Goal: Information Seeking & Learning: Learn about a topic

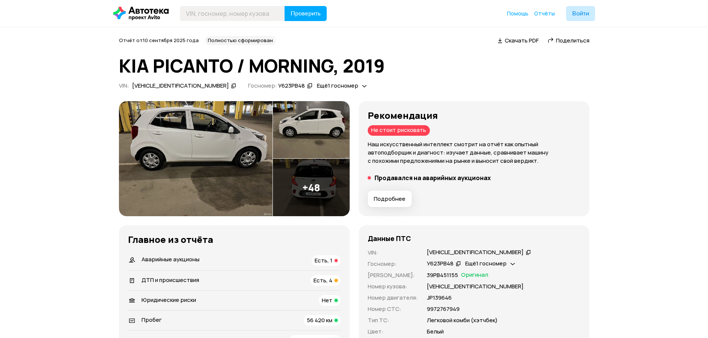
click at [258, 257] on div "Аварийные аукционы Есть, 1" at bounding box center [234, 261] width 213 height 11
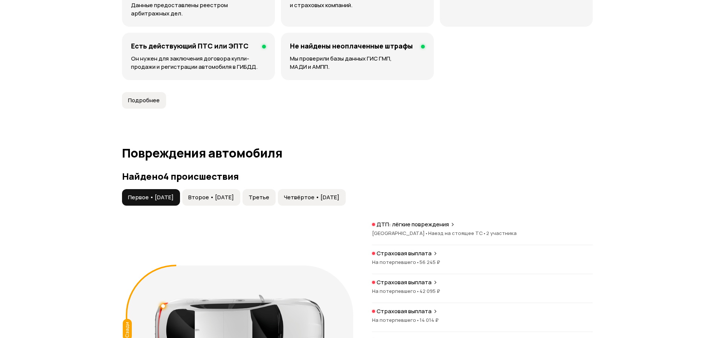
scroll to position [749, 0]
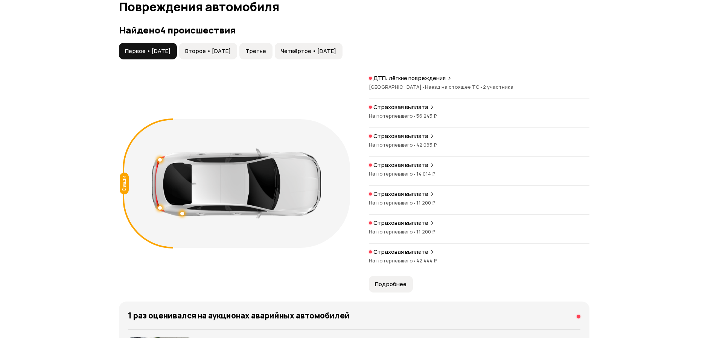
click at [463, 77] on div "ДТП: лёгкие повреждения" at bounding box center [479, 79] width 221 height 8
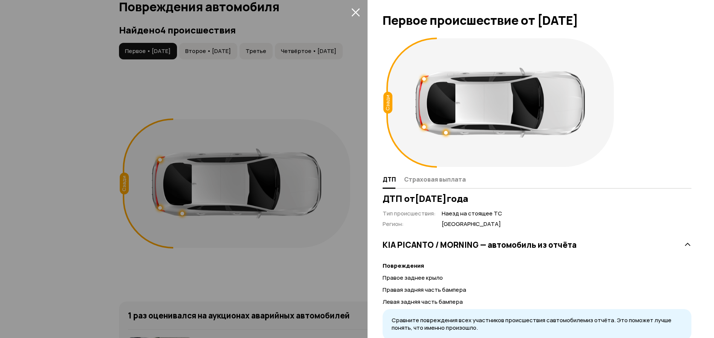
click at [357, 7] on button "закрыть" at bounding box center [355, 12] width 12 height 12
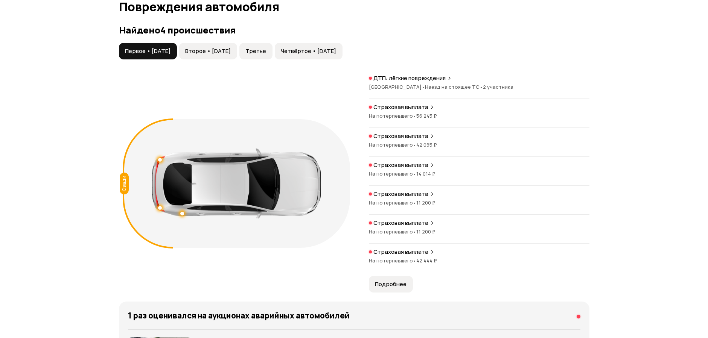
click at [394, 284] on span "Подробнее" at bounding box center [391, 285] width 32 height 8
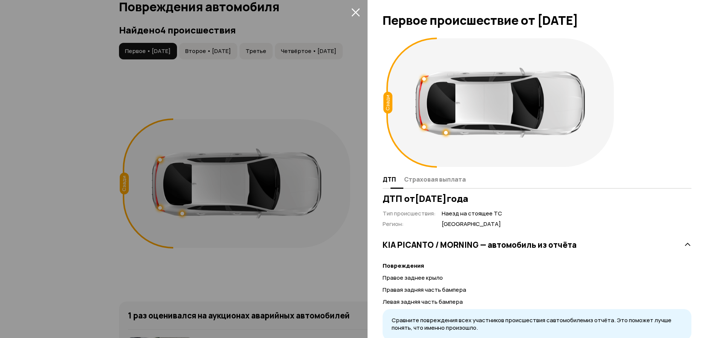
click at [452, 180] on span "Страховая выплата" at bounding box center [435, 180] width 62 height 8
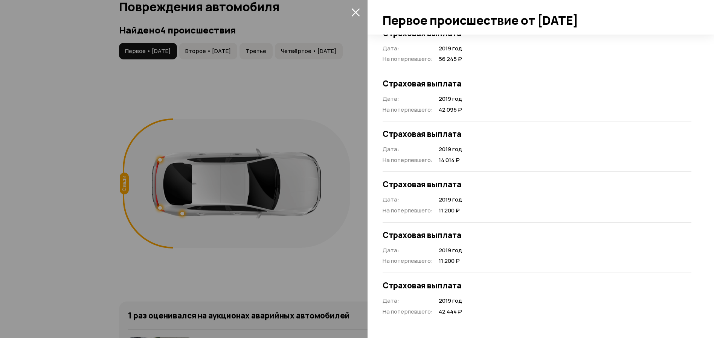
scroll to position [0, 0]
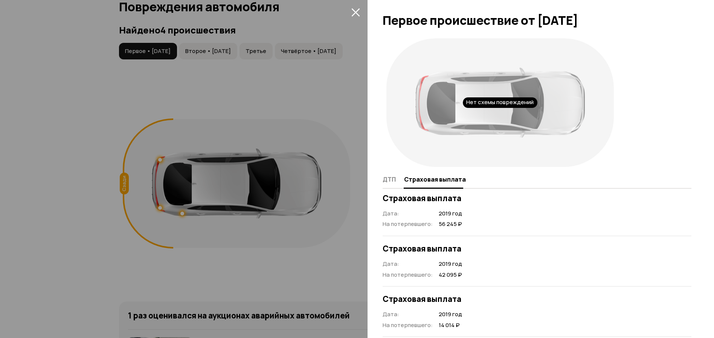
click at [385, 166] on div "Нет схемы повреждений" at bounding box center [499, 103] width 235 height 136
click at [385, 169] on div "Нет схемы повреждений" at bounding box center [499, 103] width 235 height 136
click at [388, 176] on span "ДТП" at bounding box center [388, 180] width 13 height 8
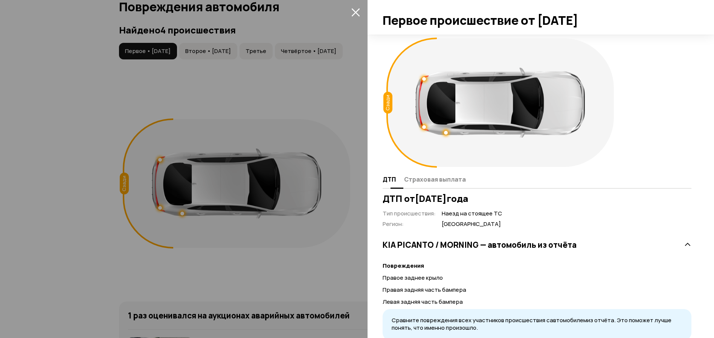
scroll to position [27, 0]
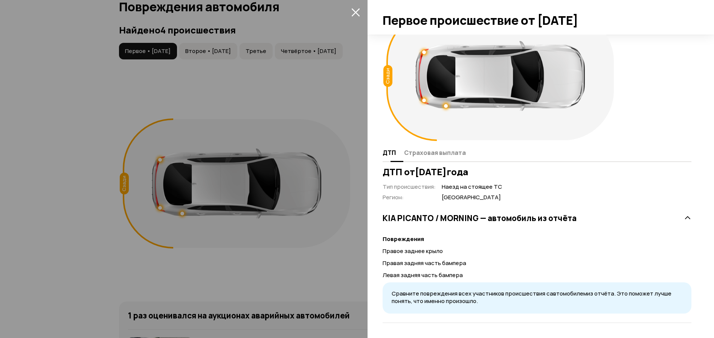
click at [429, 154] on span "Страховая выплата" at bounding box center [435, 153] width 62 height 8
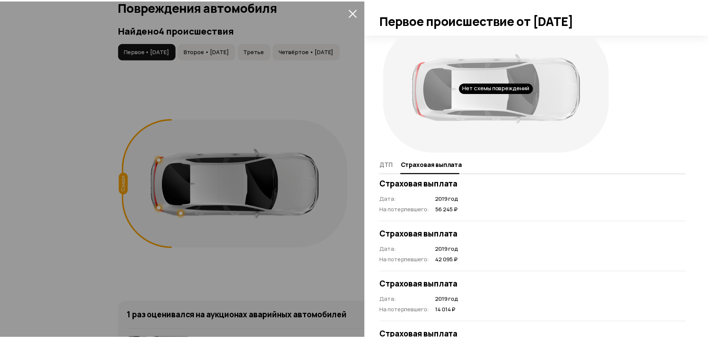
scroll to position [0, 0]
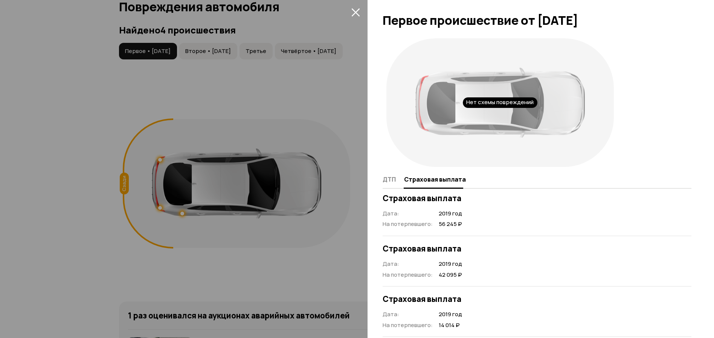
click at [356, 14] on icon "закрыть" at bounding box center [355, 12] width 8 height 8
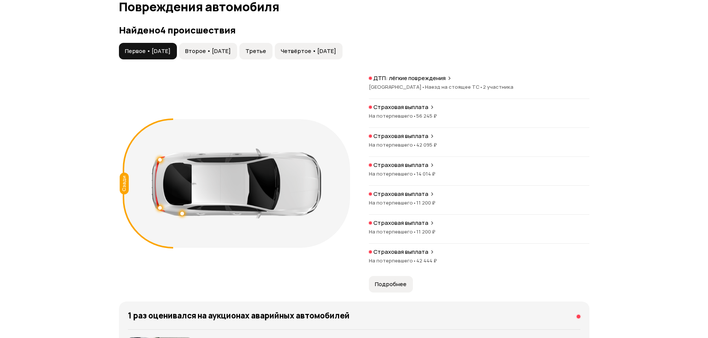
click at [231, 52] on span "Второе • [DATE]" at bounding box center [208, 51] width 46 height 8
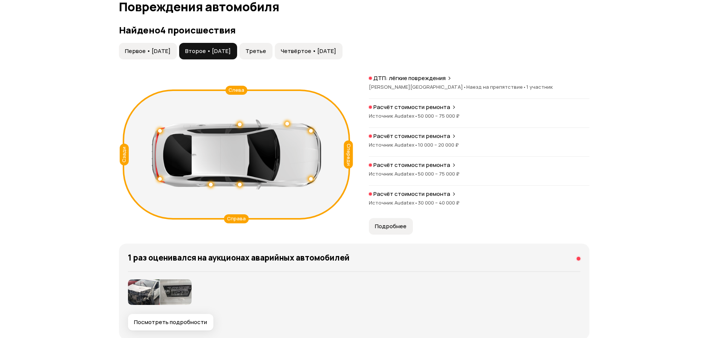
click at [266, 53] on span "Третье" at bounding box center [255, 51] width 21 height 8
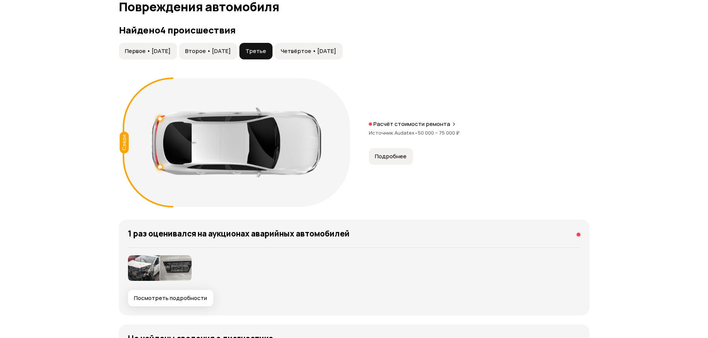
click at [322, 49] on span "Четвёртое • [DATE]" at bounding box center [308, 51] width 55 height 8
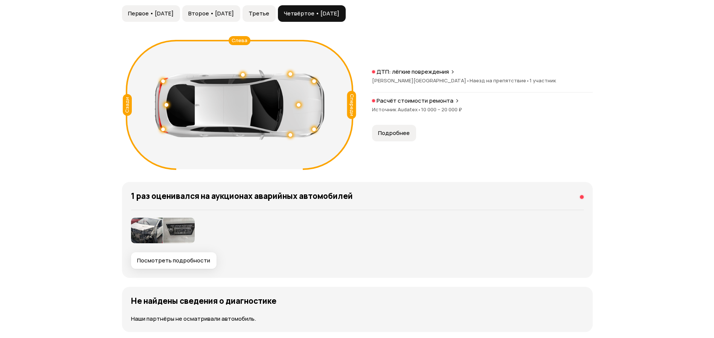
scroll to position [937, 0]
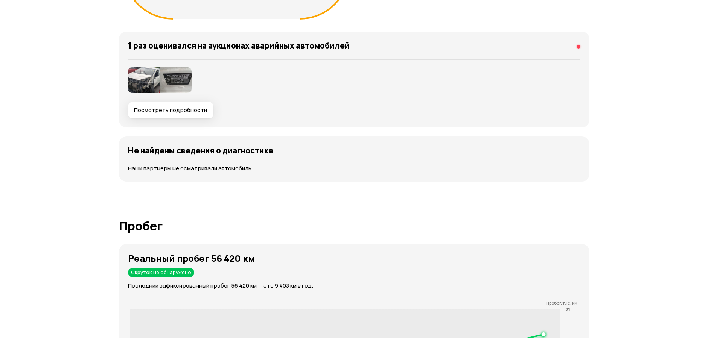
click at [157, 110] on span "Посмотреть подробности" at bounding box center [170, 111] width 73 height 8
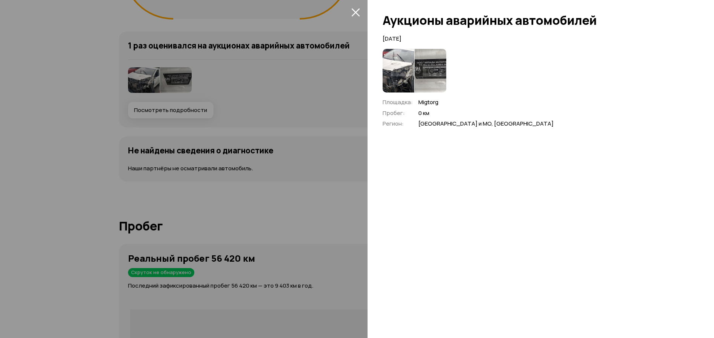
click at [396, 77] on img at bounding box center [398, 71] width 32 height 44
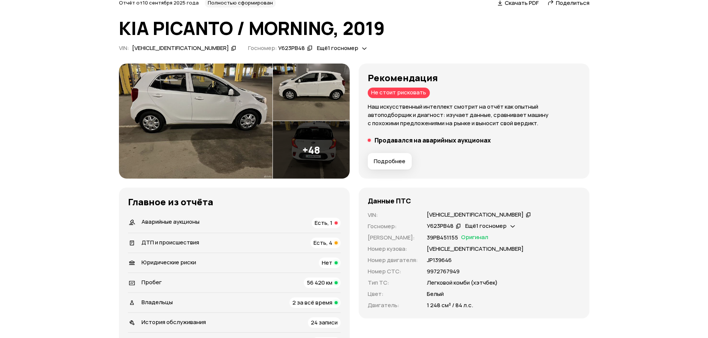
scroll to position [151, 0]
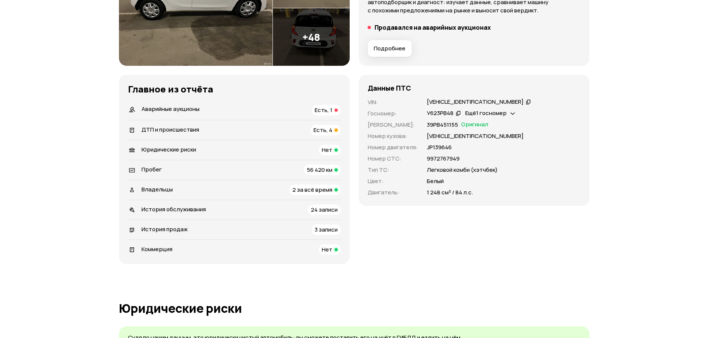
click at [205, 111] on div "Аварийные аукционы Есть, 1" at bounding box center [234, 110] width 213 height 11
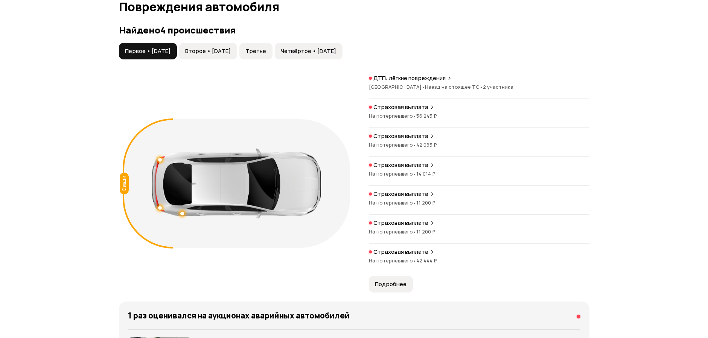
scroll to position [937, 0]
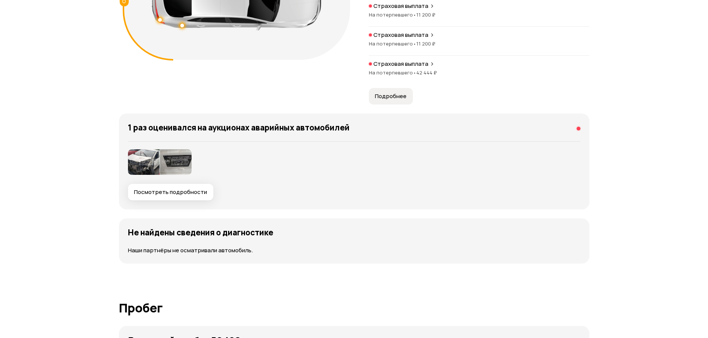
click at [142, 167] on img at bounding box center [144, 162] width 32 height 26
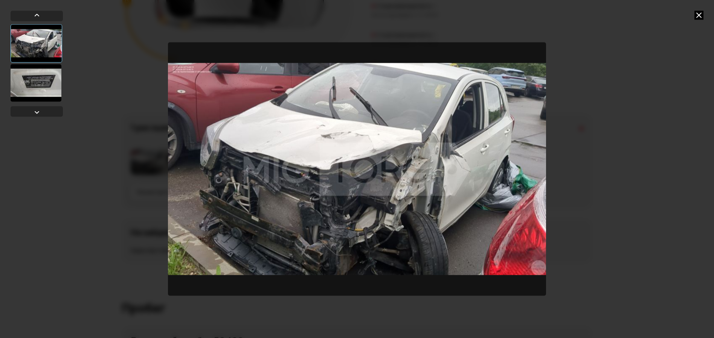
click at [414, 170] on img "Go to Slide 1" at bounding box center [357, 169] width 378 height 254
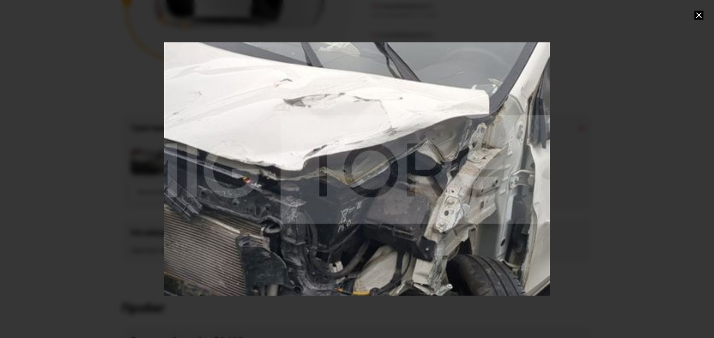
click at [446, 184] on div "Go to Slide 1" at bounding box center [356, 169] width 771 height 508
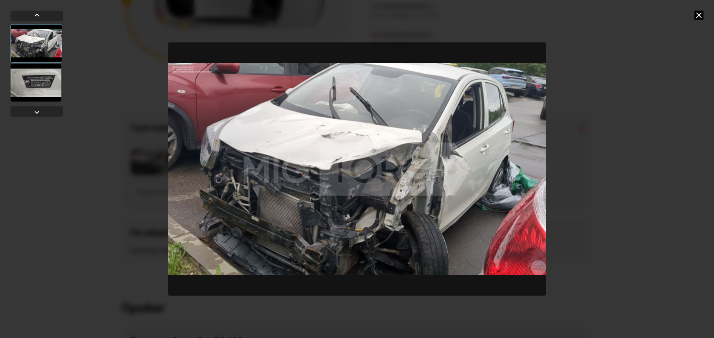
click at [559, 52] on div at bounding box center [357, 169] width 714 height 338
click at [690, 12] on div at bounding box center [357, 169] width 714 height 338
click at [694, 13] on icon at bounding box center [698, 15] width 9 height 9
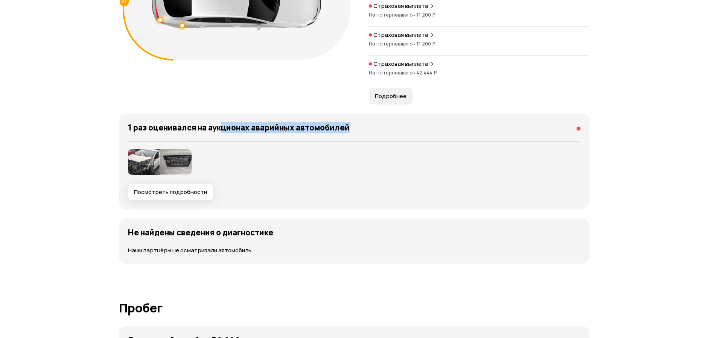
drag, startPoint x: 253, startPoint y: 131, endPoint x: 357, endPoint y: 131, distance: 103.5
click at [357, 131] on div "1 раз оценивался на аукционах аварийных автомобилей" at bounding box center [354, 130] width 452 height 14
drag, startPoint x: 357, startPoint y: 131, endPoint x: 295, endPoint y: 140, distance: 62.1
click at [295, 140] on div "1 раз оценивался на аукционах аварийных автомобилей Посмотреть подробности" at bounding box center [354, 162] width 470 height 96
click at [173, 169] on img at bounding box center [176, 162] width 32 height 26
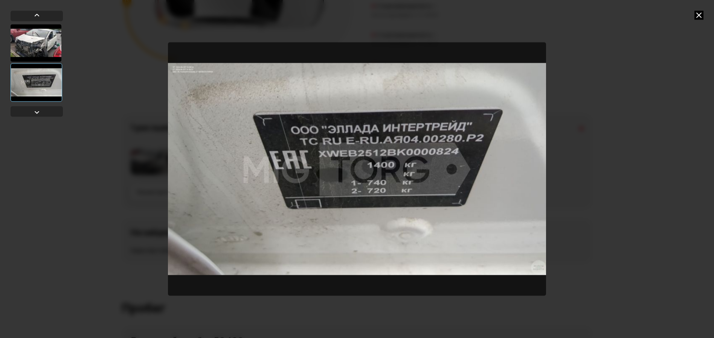
click at [695, 13] on icon at bounding box center [698, 15] width 9 height 9
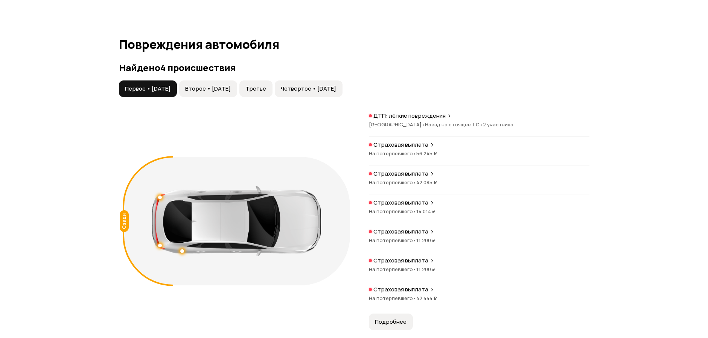
scroll to position [824, 0]
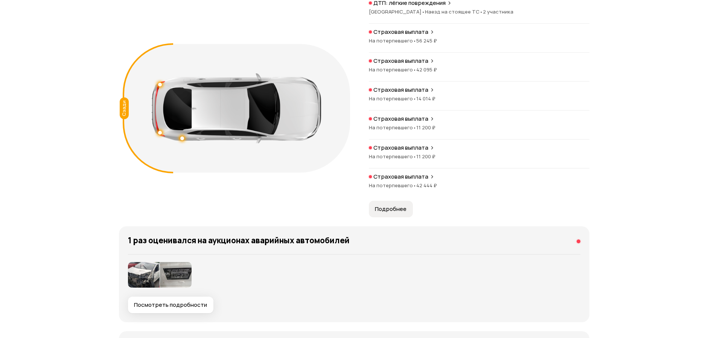
click at [408, 215] on button "Подробнее" at bounding box center [391, 209] width 44 height 17
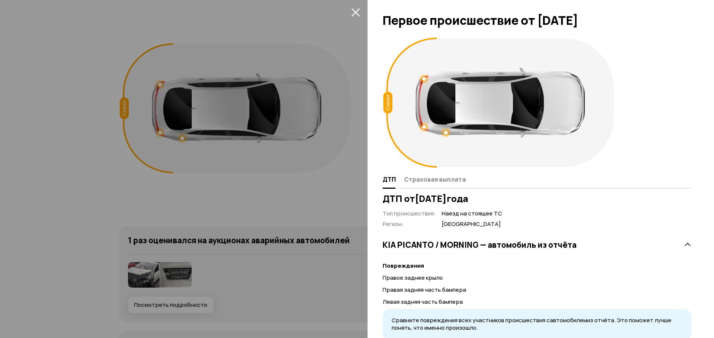
click at [267, 78] on div at bounding box center [357, 169] width 714 height 338
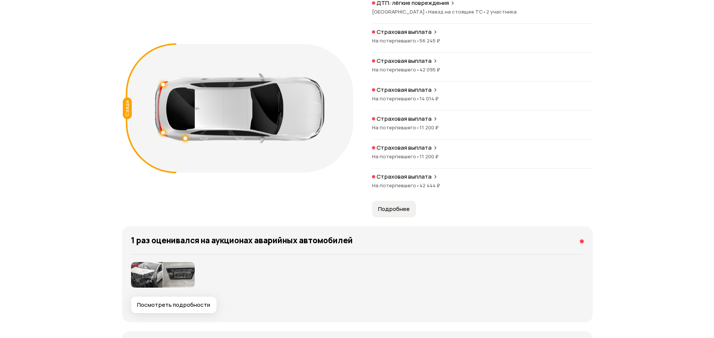
scroll to position [711, 0]
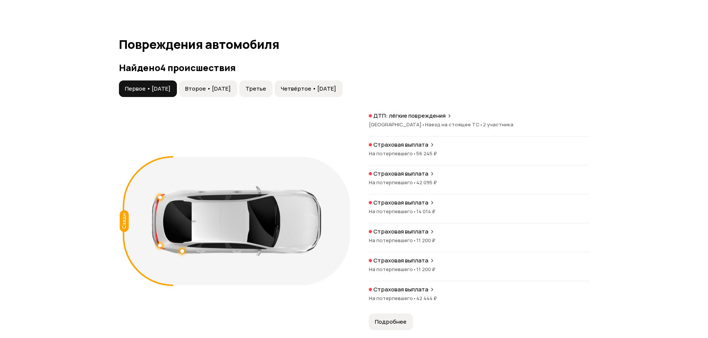
click at [213, 85] on span "Второе • [DATE]" at bounding box center [208, 89] width 46 height 8
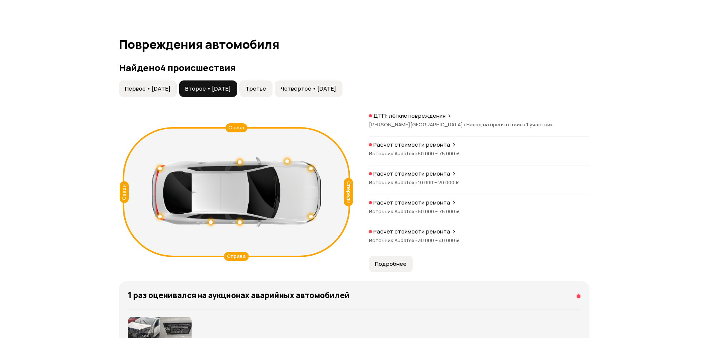
click at [392, 273] on article "Повреждения автомобиля Найдено 4 происшествия Первое • 03 сен 2019 Второе • 05 …" at bounding box center [354, 235] width 470 height 394
click at [388, 265] on span "Подробнее" at bounding box center [391, 264] width 32 height 8
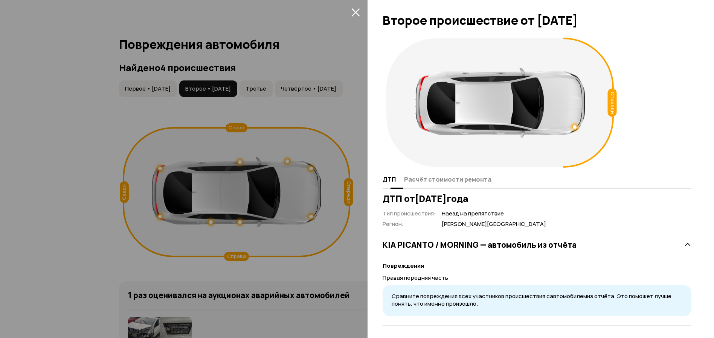
click at [412, 177] on span "Расчёт стоимости ремонта" at bounding box center [447, 180] width 87 height 8
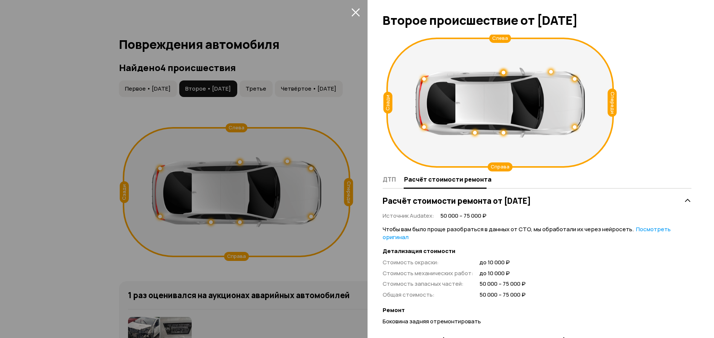
click at [504, 131] on div at bounding box center [503, 133] width 4 height 4
click at [443, 180] on span "Расчёт стоимости ремонта" at bounding box center [447, 180] width 87 height 8
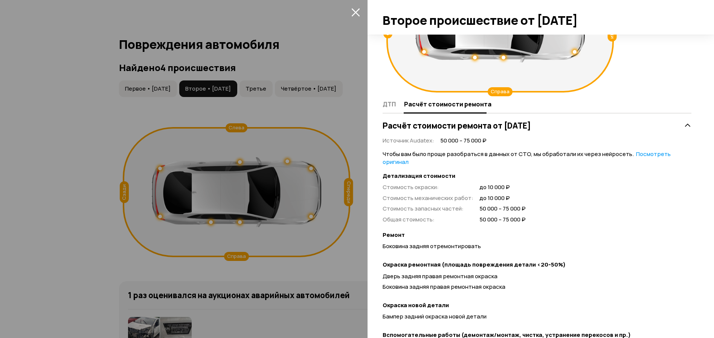
scroll to position [0, 0]
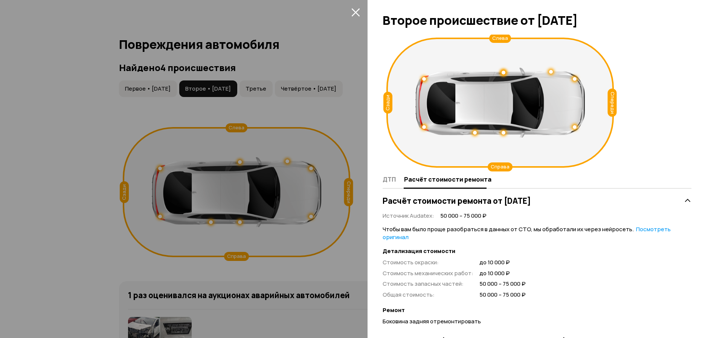
click at [361, 12] on button "закрыть" at bounding box center [355, 12] width 12 height 12
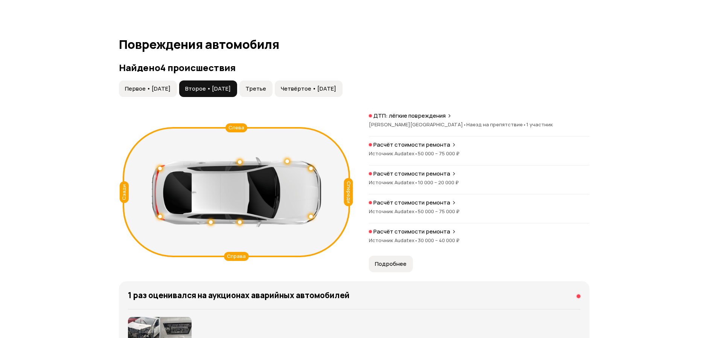
click at [266, 87] on span "Третье" at bounding box center [255, 89] width 21 height 8
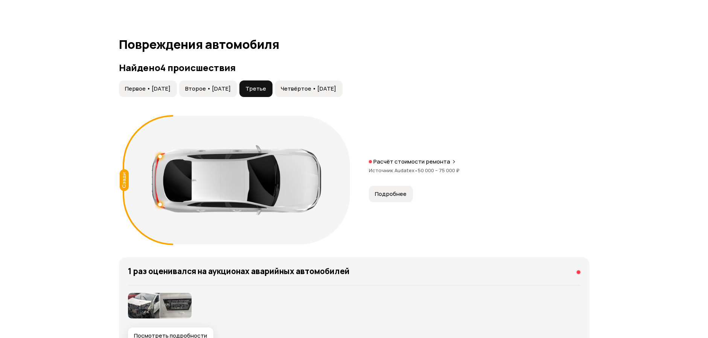
click at [311, 84] on button "Четвёртое • [DATE]" at bounding box center [309, 89] width 68 height 17
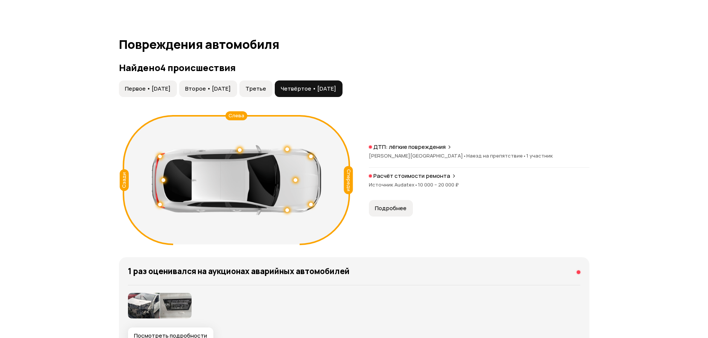
click at [390, 209] on span "Подробнее" at bounding box center [391, 209] width 32 height 8
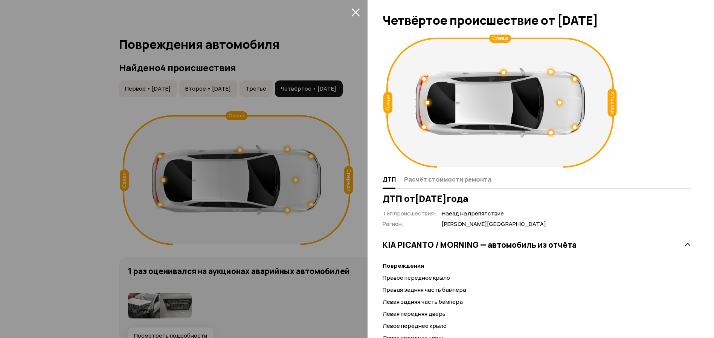
click at [426, 102] on div at bounding box center [427, 103] width 4 height 4
click at [444, 155] on div "Спереди Сзади Слева" at bounding box center [499, 102] width 227 height 129
click at [438, 186] on button "Расчёт стоимости ремонта" at bounding box center [447, 179] width 90 height 15
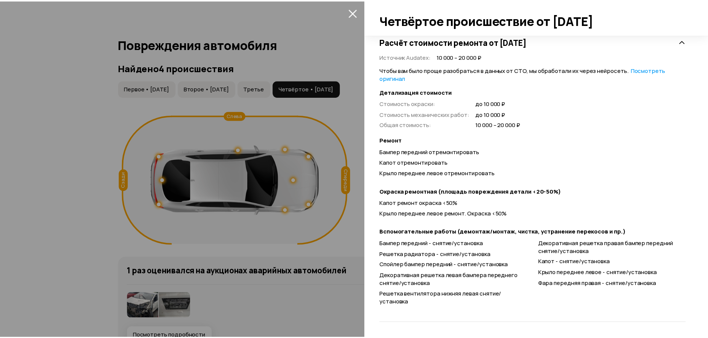
scroll to position [84, 0]
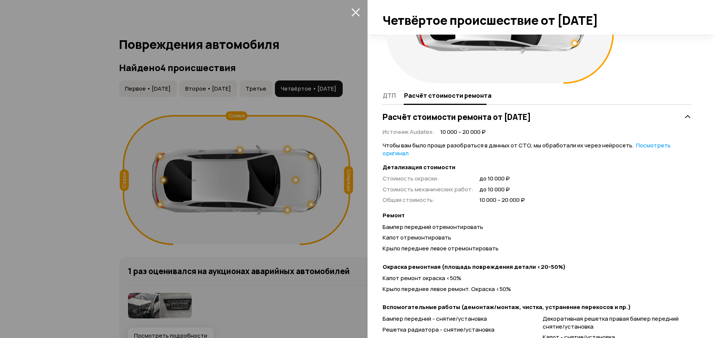
click at [342, 123] on div at bounding box center [357, 169] width 714 height 338
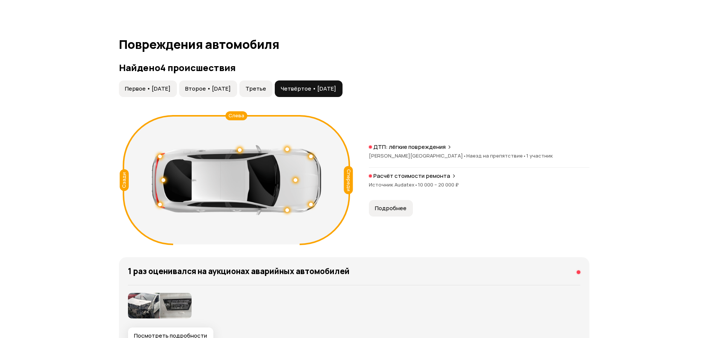
click at [327, 82] on button "Четвёртое • [DATE]" at bounding box center [309, 89] width 68 height 17
click at [231, 90] on span "Второе • [DATE]" at bounding box center [208, 89] width 46 height 8
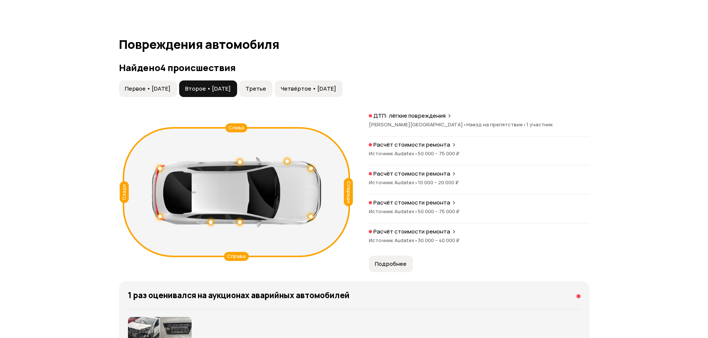
scroll to position [937, 0]
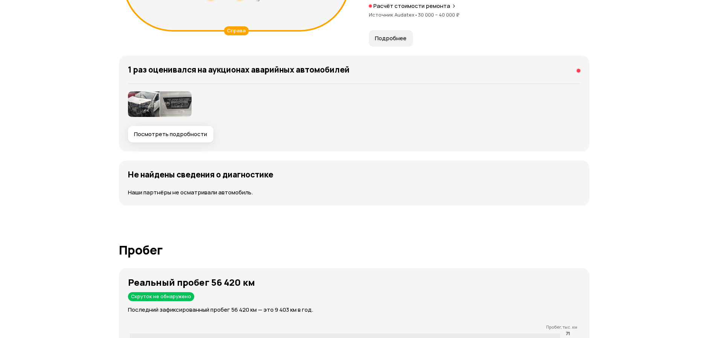
click at [145, 102] on img at bounding box center [144, 104] width 32 height 26
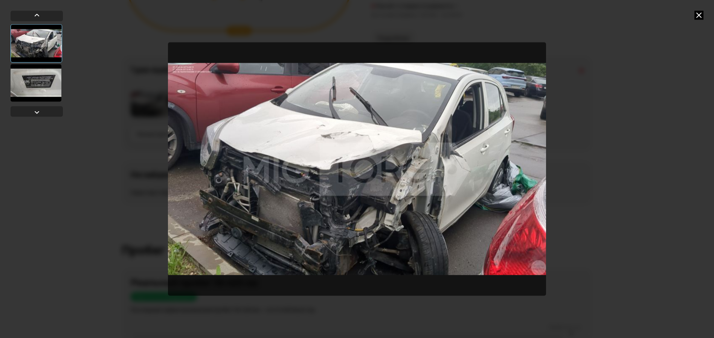
click at [697, 15] on icon at bounding box center [698, 15] width 9 height 9
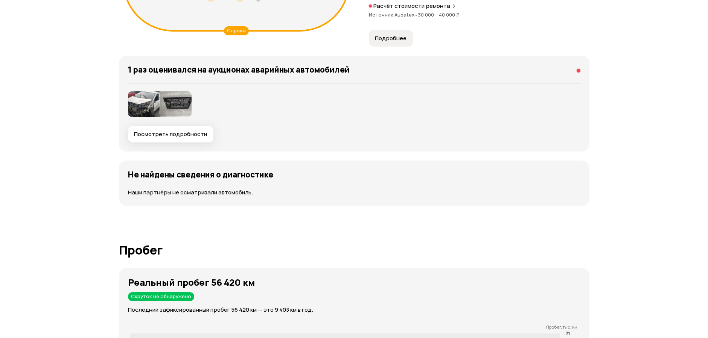
click at [199, 133] on span "Посмотреть подробности" at bounding box center [170, 135] width 73 height 8
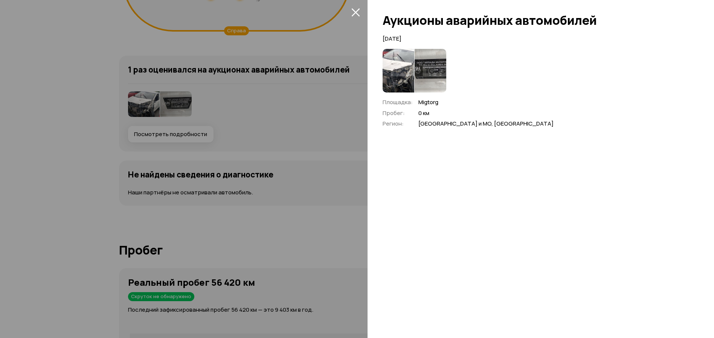
drag, startPoint x: 394, startPoint y: 36, endPoint x: 417, endPoint y: 38, distance: 23.8
click at [417, 38] on p "[DATE]" at bounding box center [536, 39] width 309 height 8
click at [418, 38] on p "[DATE]" at bounding box center [536, 39] width 309 height 8
drag, startPoint x: 414, startPoint y: 39, endPoint x: 401, endPoint y: 40, distance: 12.8
click at [401, 40] on p "[DATE]" at bounding box center [536, 39] width 309 height 8
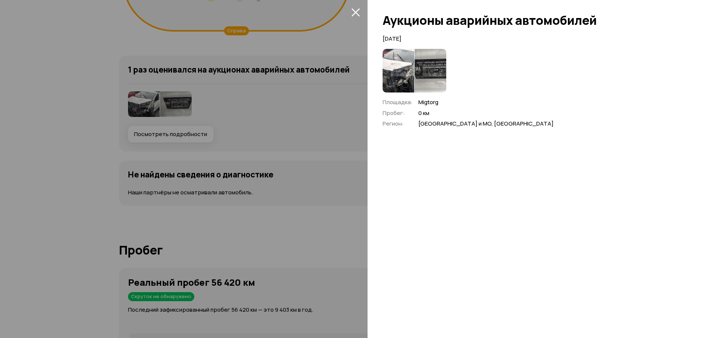
drag, startPoint x: 401, startPoint y: 40, endPoint x: 393, endPoint y: 40, distance: 8.3
click at [395, 40] on p "[DATE]" at bounding box center [536, 39] width 309 height 8
click at [355, 14] on icon "закрыть" at bounding box center [355, 12] width 9 height 9
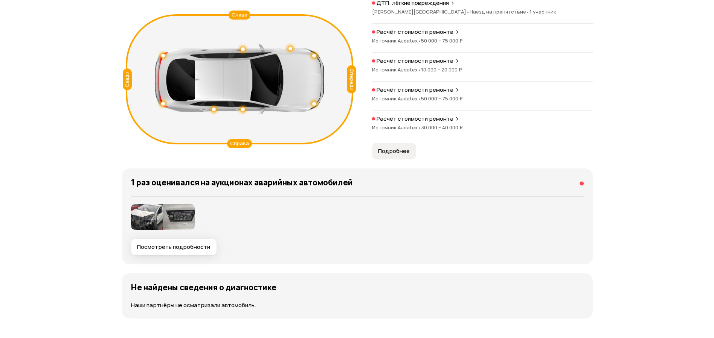
scroll to position [711, 0]
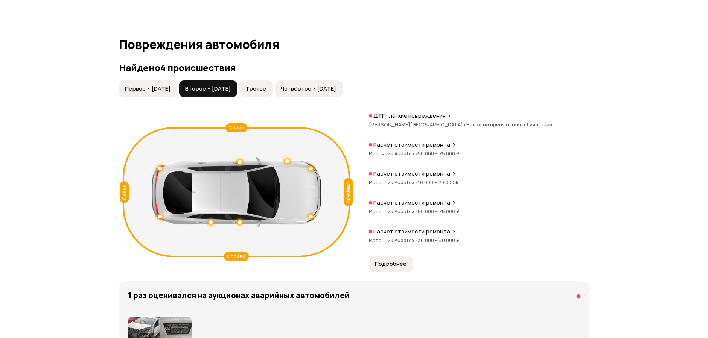
click at [342, 82] on button "Четвёртое • [DATE]" at bounding box center [309, 89] width 68 height 17
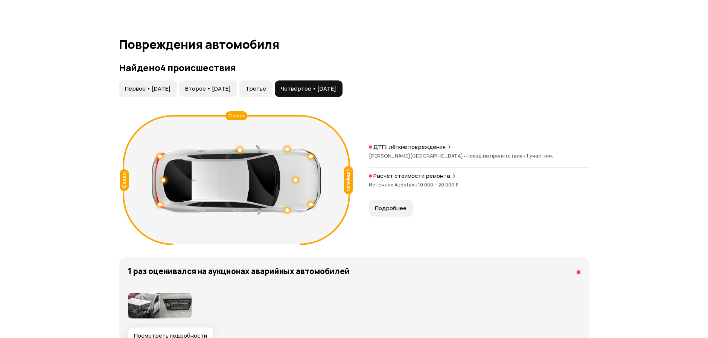
click at [392, 213] on button "Подробнее" at bounding box center [391, 208] width 44 height 17
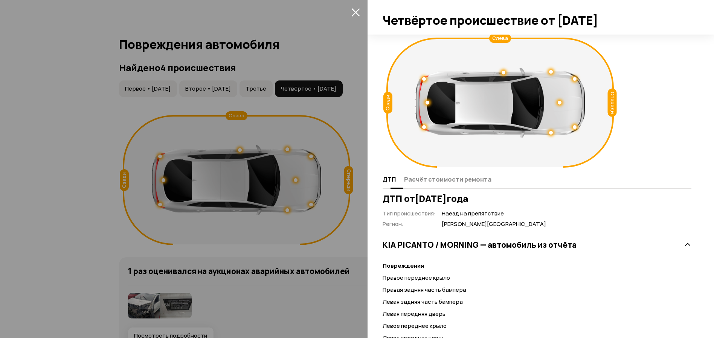
click at [461, 184] on button "Расчёт стоимости ремонта" at bounding box center [447, 179] width 90 height 15
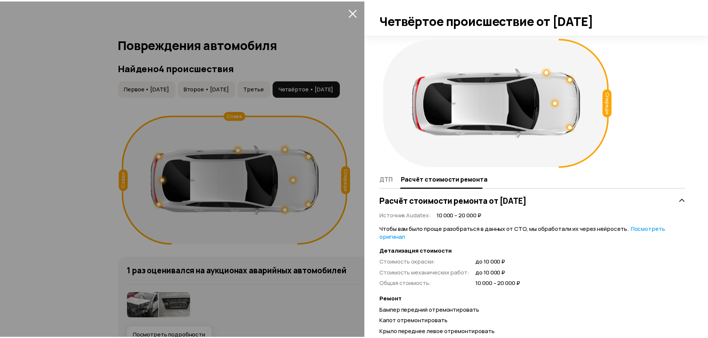
scroll to position [159, 0]
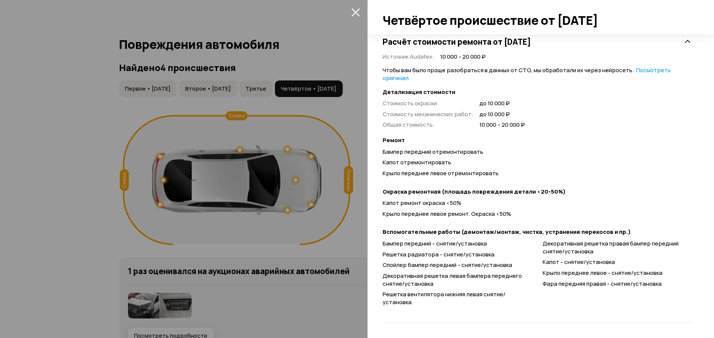
click at [357, 14] on icon "закрыть" at bounding box center [355, 12] width 8 height 8
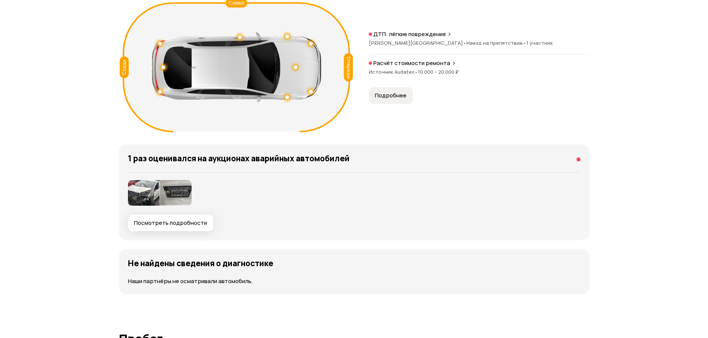
scroll to position [861, 0]
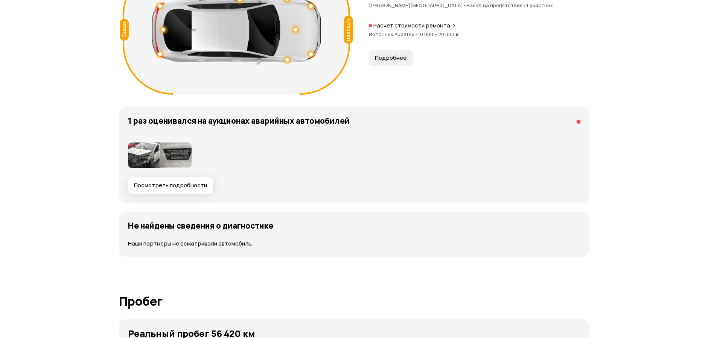
click at [144, 148] on img at bounding box center [144, 156] width 32 height 26
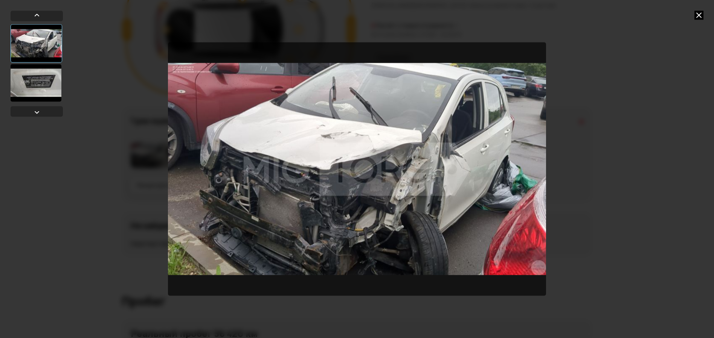
click at [696, 17] on icon at bounding box center [698, 15] width 9 height 9
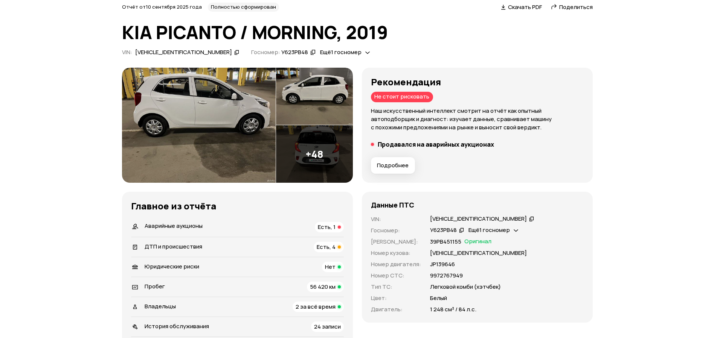
scroll to position [0, 0]
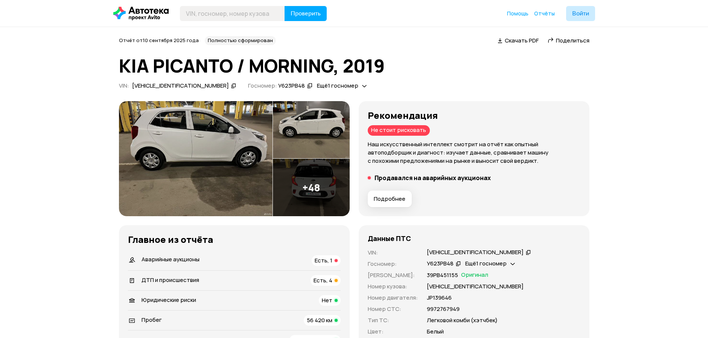
click at [206, 140] on img at bounding box center [196, 159] width 154 height 116
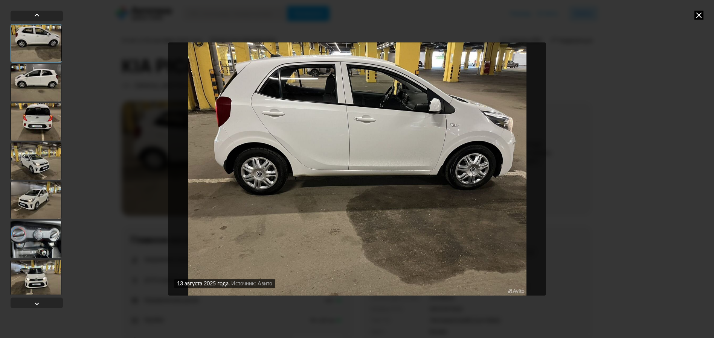
click at [16, 75] on div at bounding box center [36, 83] width 51 height 38
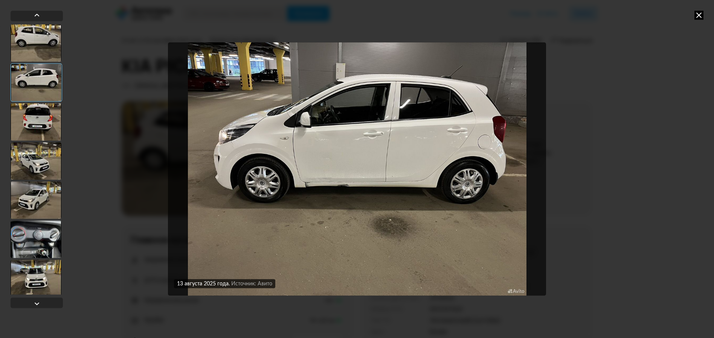
click at [48, 122] on div at bounding box center [36, 122] width 51 height 38
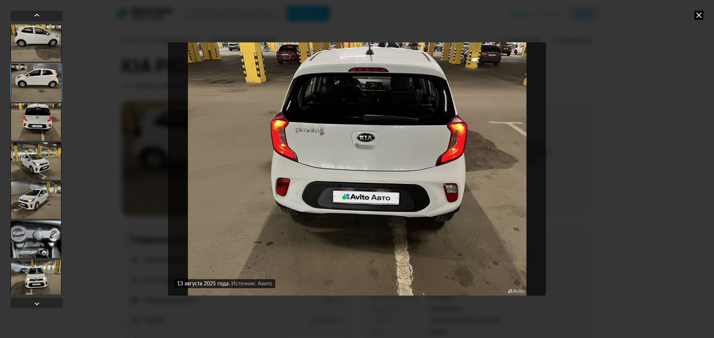
click at [33, 155] on div at bounding box center [36, 161] width 51 height 38
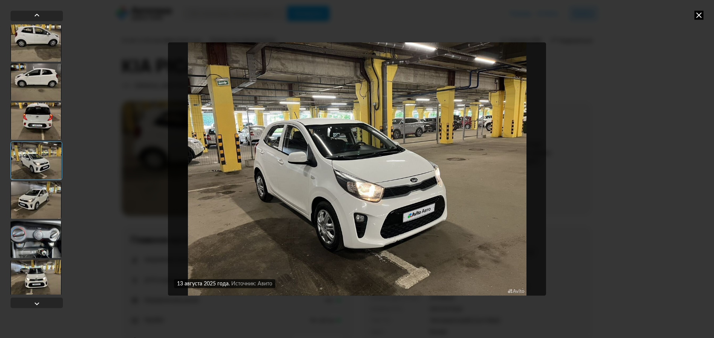
click at [38, 199] on div at bounding box center [36, 200] width 51 height 38
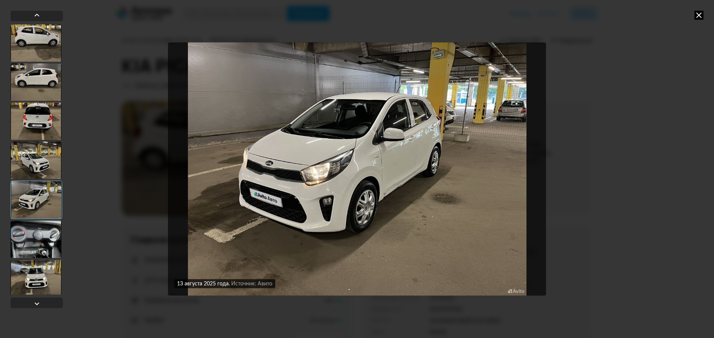
click at [43, 250] on div at bounding box center [36, 240] width 51 height 38
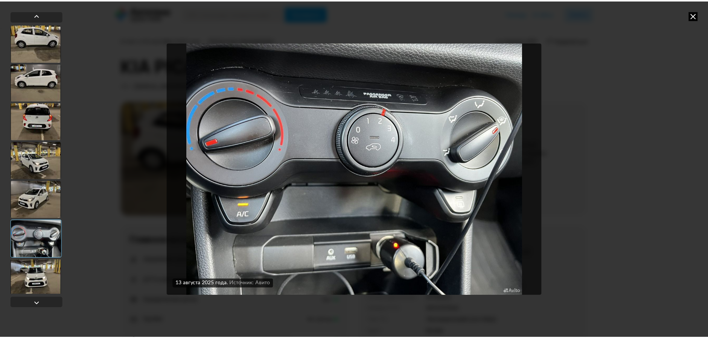
scroll to position [113, 0]
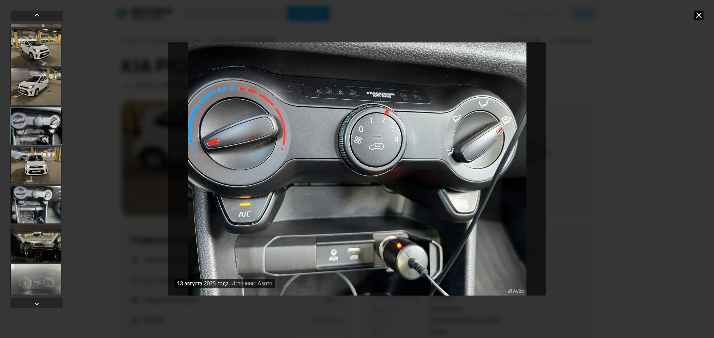
click at [39, 168] on div at bounding box center [36, 166] width 51 height 38
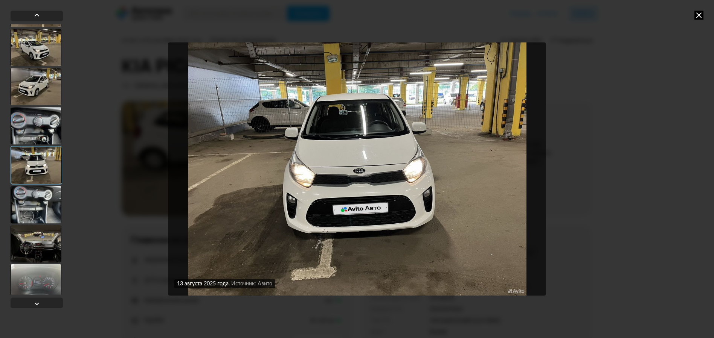
click at [37, 199] on div at bounding box center [36, 205] width 51 height 38
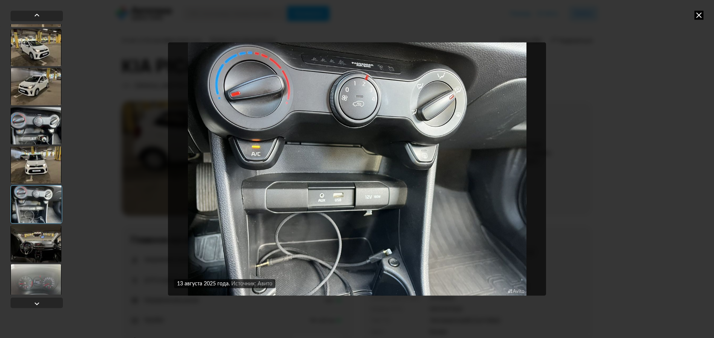
click at [698, 15] on icon at bounding box center [698, 15] width 9 height 9
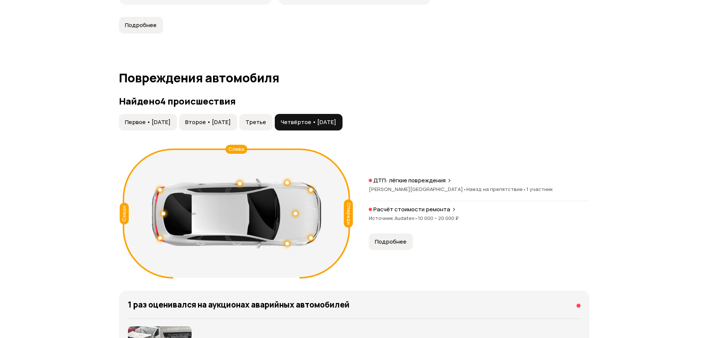
scroll to position [715, 0]
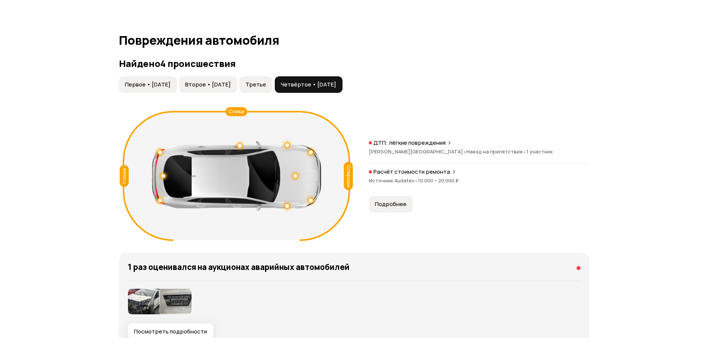
click at [158, 87] on span "Первое • [DATE]" at bounding box center [148, 85] width 46 height 8
